Goal: Task Accomplishment & Management: Use online tool/utility

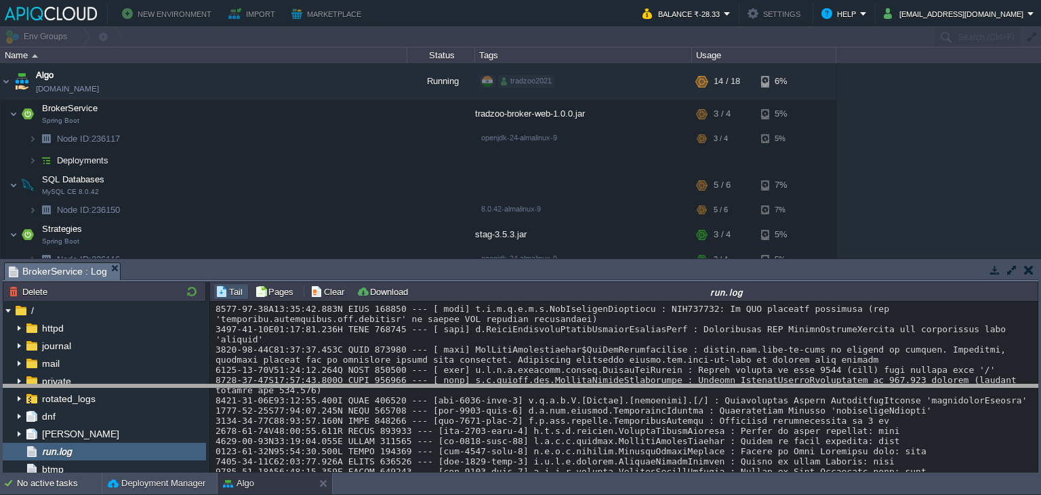
drag, startPoint x: 402, startPoint y: 264, endPoint x: 402, endPoint y: 397, distance: 133.5
click at [402, 397] on body "New Environment Import Marketplace Bonus ₹0.00 Upgrade Account Balance ₹-28.33 …" at bounding box center [520, 247] width 1041 height 495
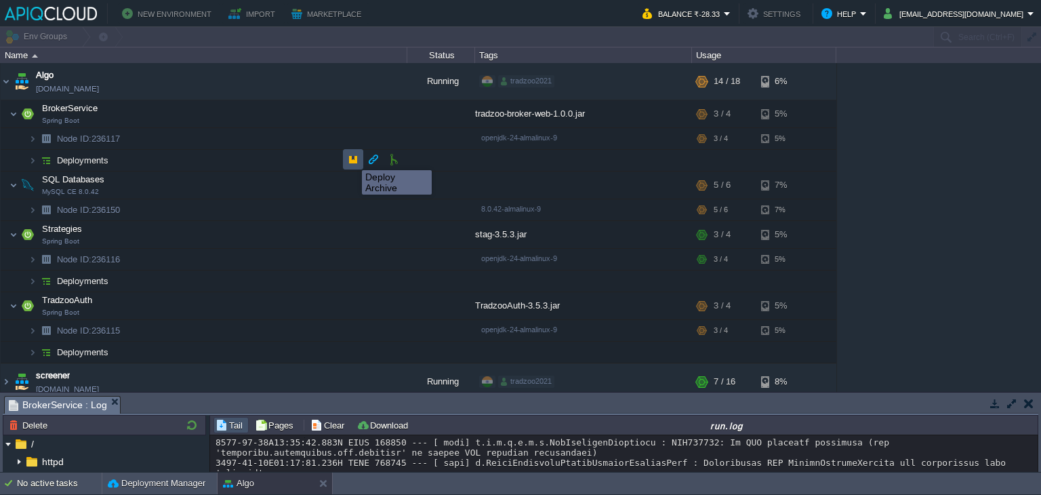
click at [352, 158] on button "button" at bounding box center [353, 159] width 12 height 12
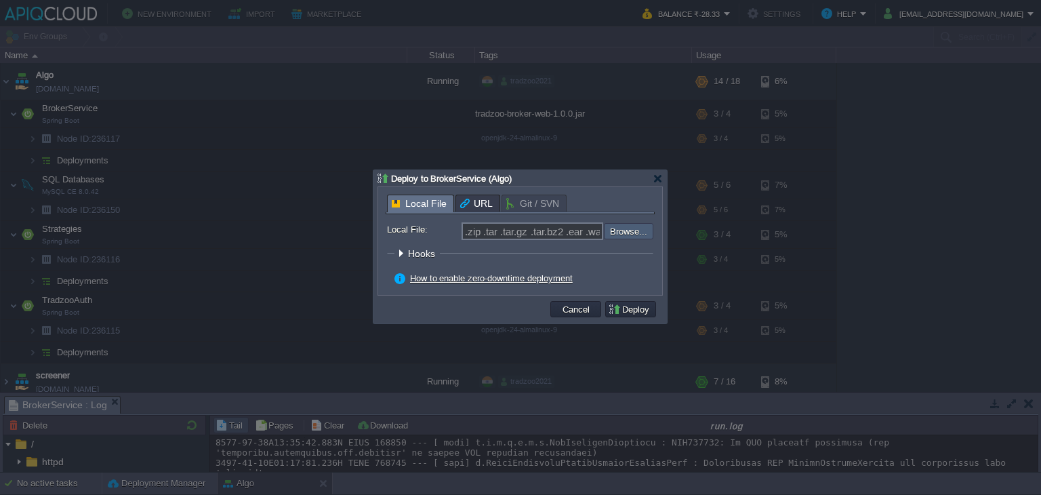
click at [640, 233] on input "file" at bounding box center [567, 231] width 171 height 16
type input "C:\fakepath\tradzoo-broker-web-1.0.0.jar"
click at [639, 312] on button "Deploy" at bounding box center [630, 309] width 45 height 12
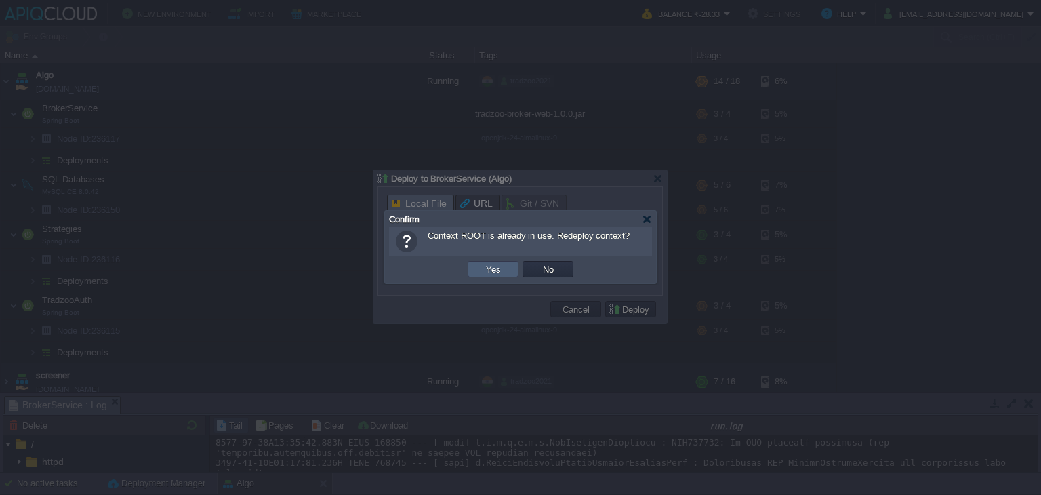
click at [473, 268] on td "Yes" at bounding box center [492, 269] width 51 height 16
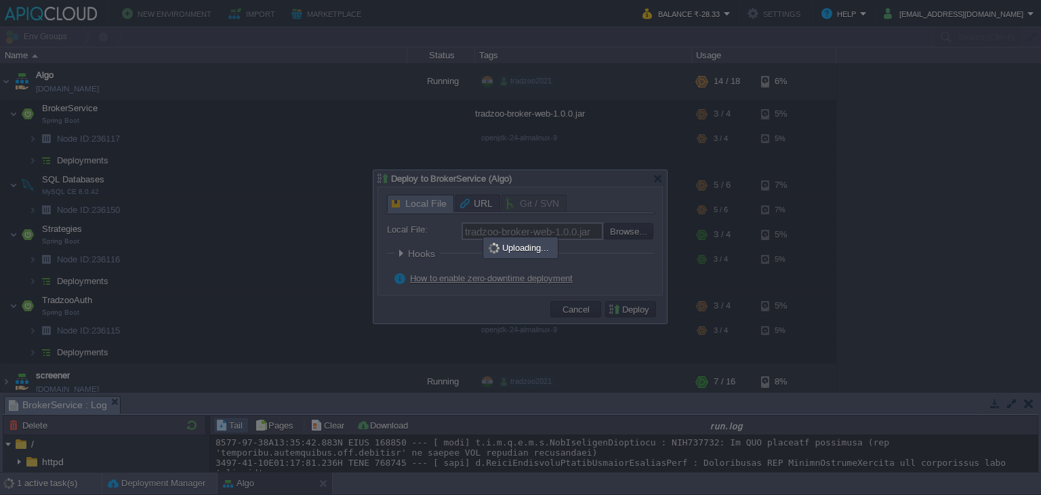
type input ".zip .tar .tar.gz .tar.bz2 .ear .war .jar"
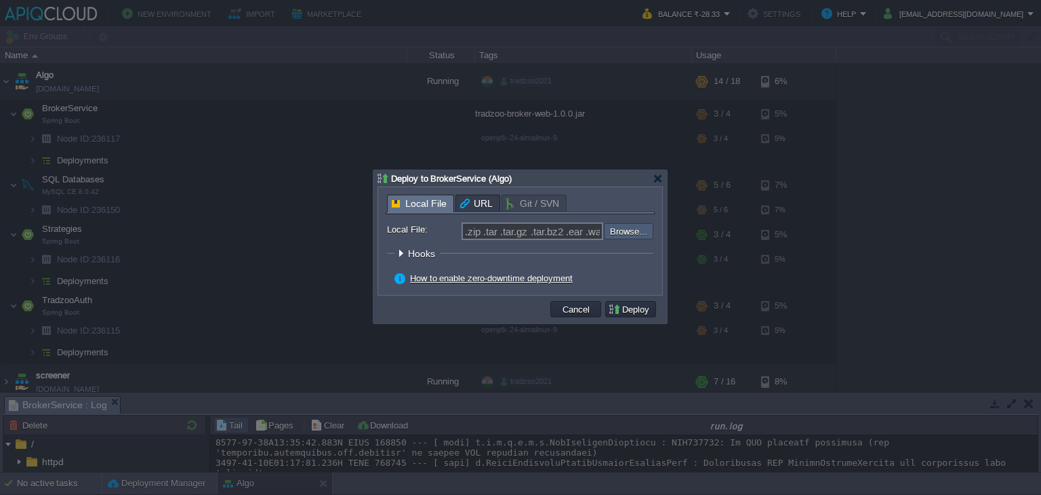
click at [625, 232] on input "file" at bounding box center [567, 230] width 171 height 15
type input "C:\fakepath\tradzoo-broker-web-1.0.0.jar"
type input "tradzoo-broker-web-1.0.0.jar"
click at [635, 310] on button "Deploy" at bounding box center [630, 309] width 45 height 12
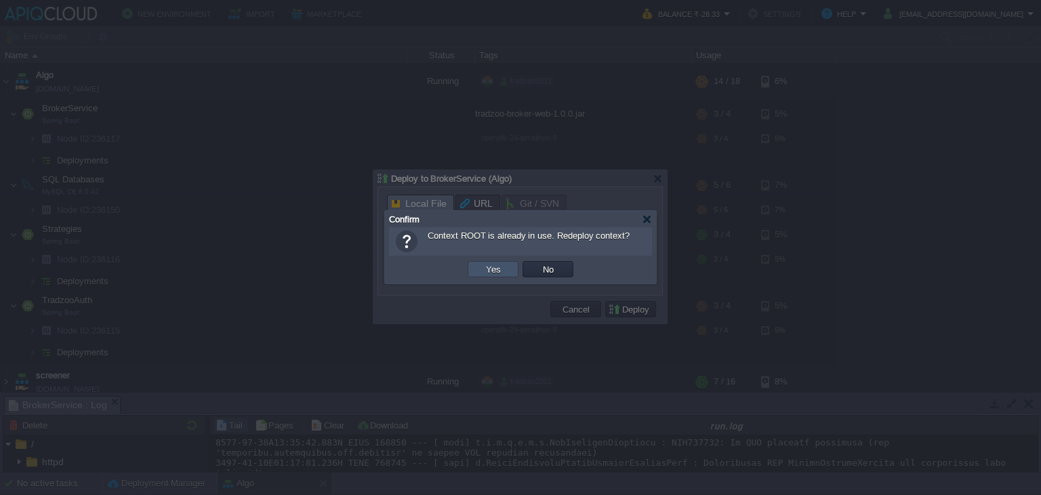
click at [495, 264] on button "Yes" at bounding box center [493, 269] width 23 height 12
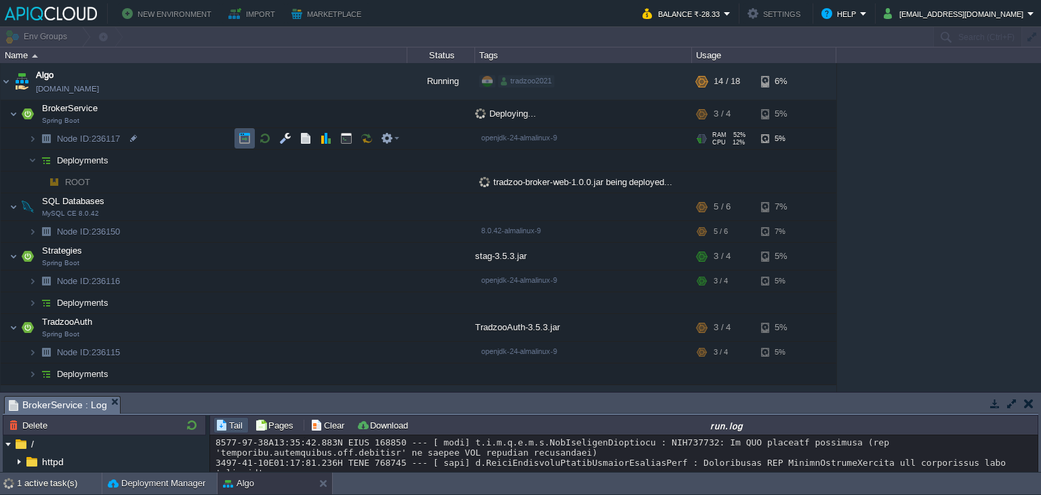
click at [238, 135] on button "button" at bounding box center [244, 138] width 12 height 12
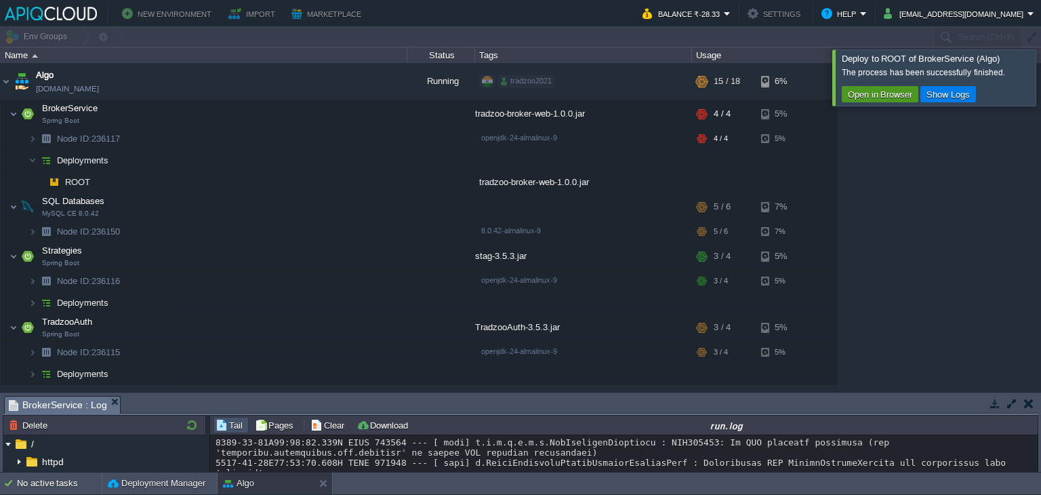
click at [880, 98] on button "Open in Browser" at bounding box center [879, 94] width 72 height 12
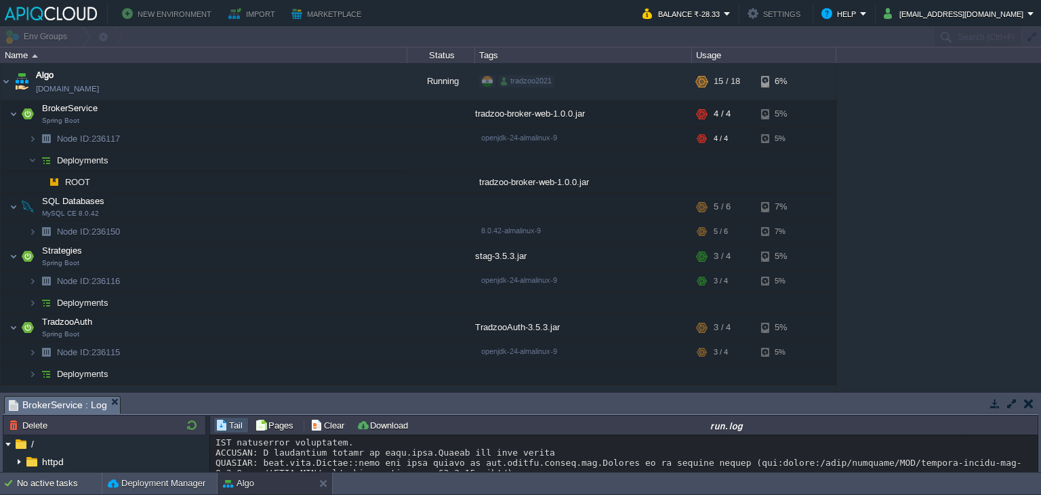
scroll to position [982, 0]
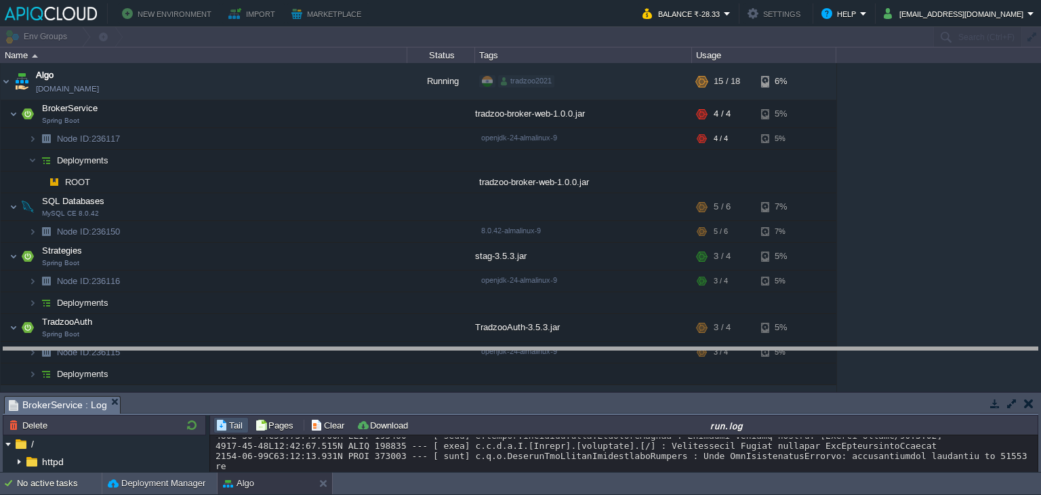
drag, startPoint x: 535, startPoint y: 399, endPoint x: 553, endPoint y: 333, distance: 68.0
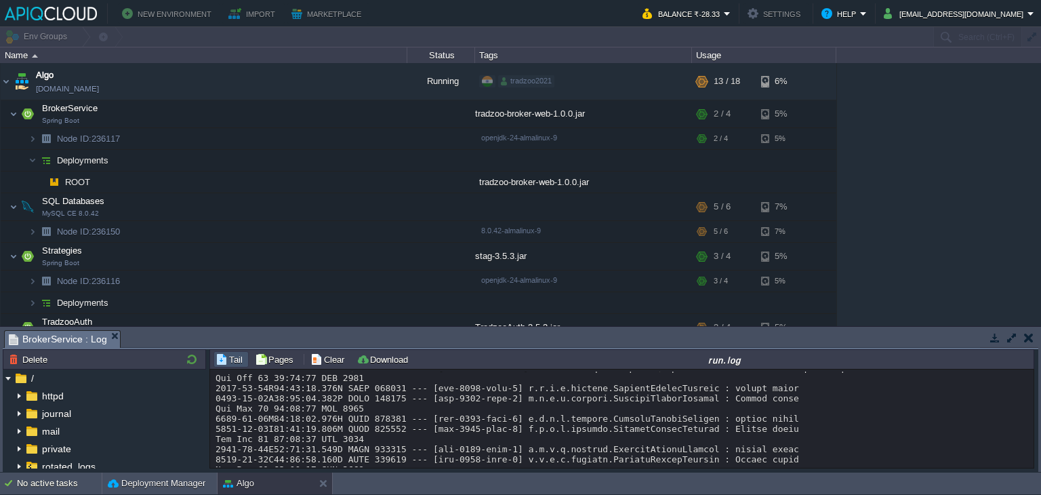
scroll to position [1950, 0]
